Goal: Information Seeking & Learning: Learn about a topic

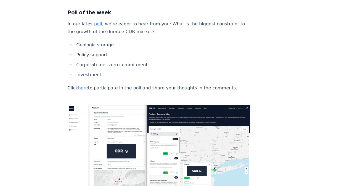
scroll to position [1930, 0]
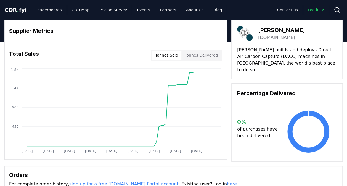
click at [270, 38] on link "octaviacarbon.com" at bounding box center [276, 37] width 37 height 7
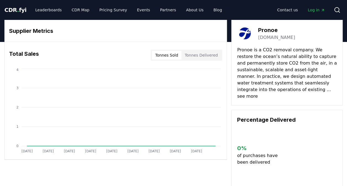
click at [268, 38] on link "[DOMAIN_NAME]" at bounding box center [276, 37] width 37 height 7
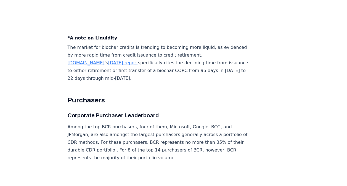
scroll to position [2150, 0]
